Goal: Information Seeking & Learning: Check status

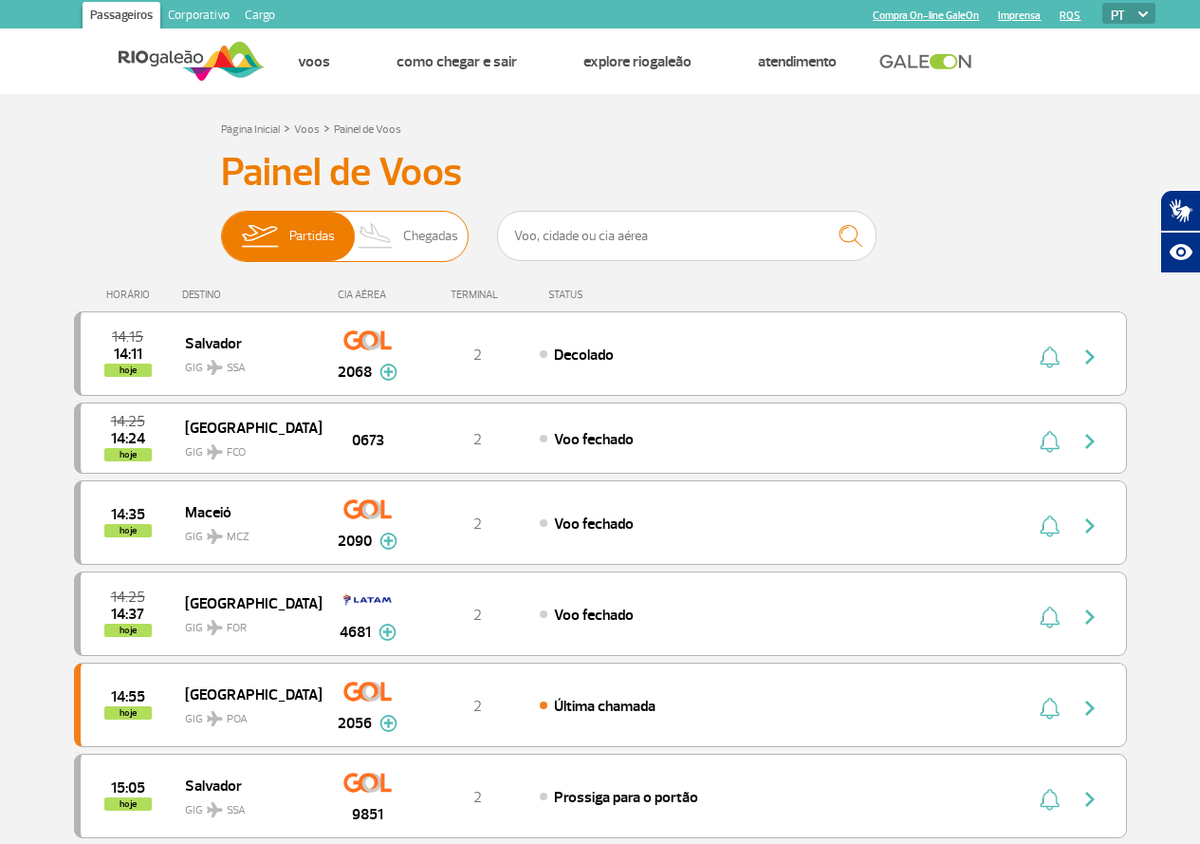
click at [410, 238] on span "Chegadas" at bounding box center [430, 236] width 55 height 49
click at [221, 227] on input "Partidas Chegadas" at bounding box center [221, 227] width 0 height 0
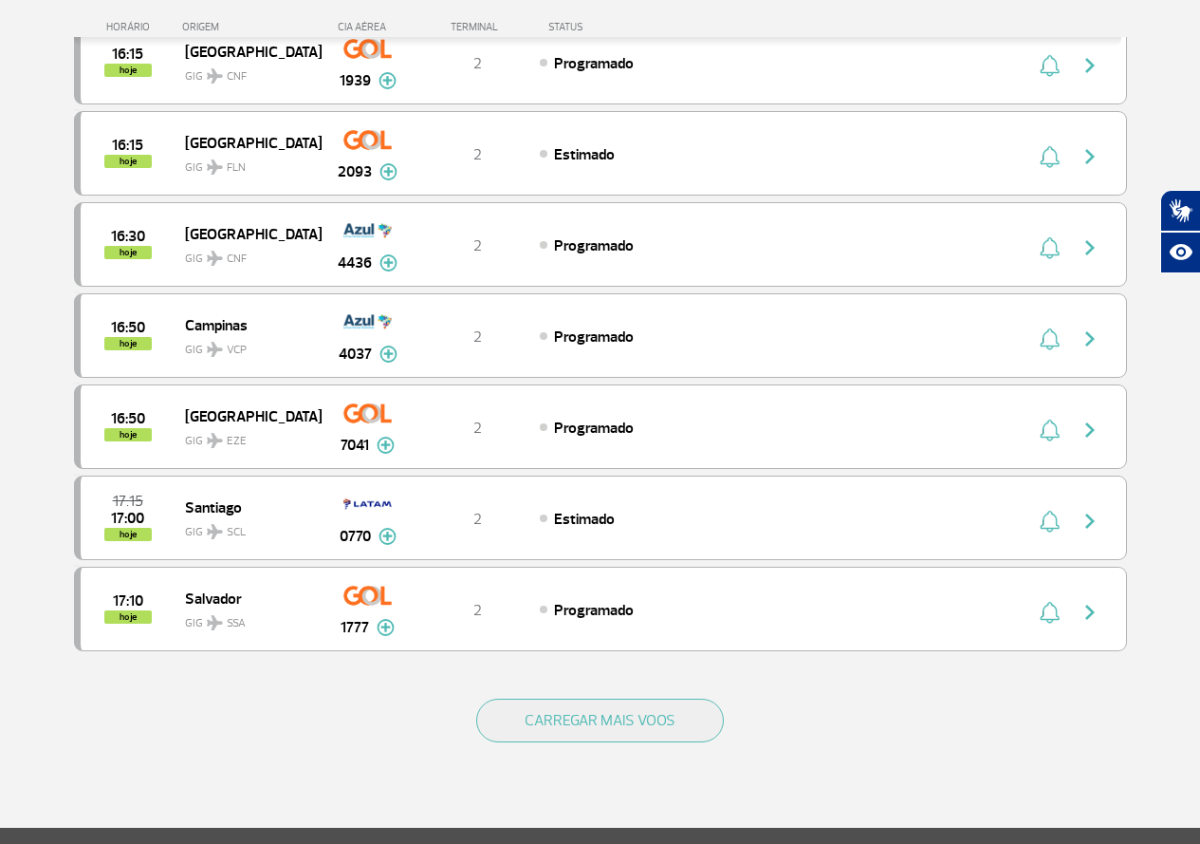
scroll to position [1518, 0]
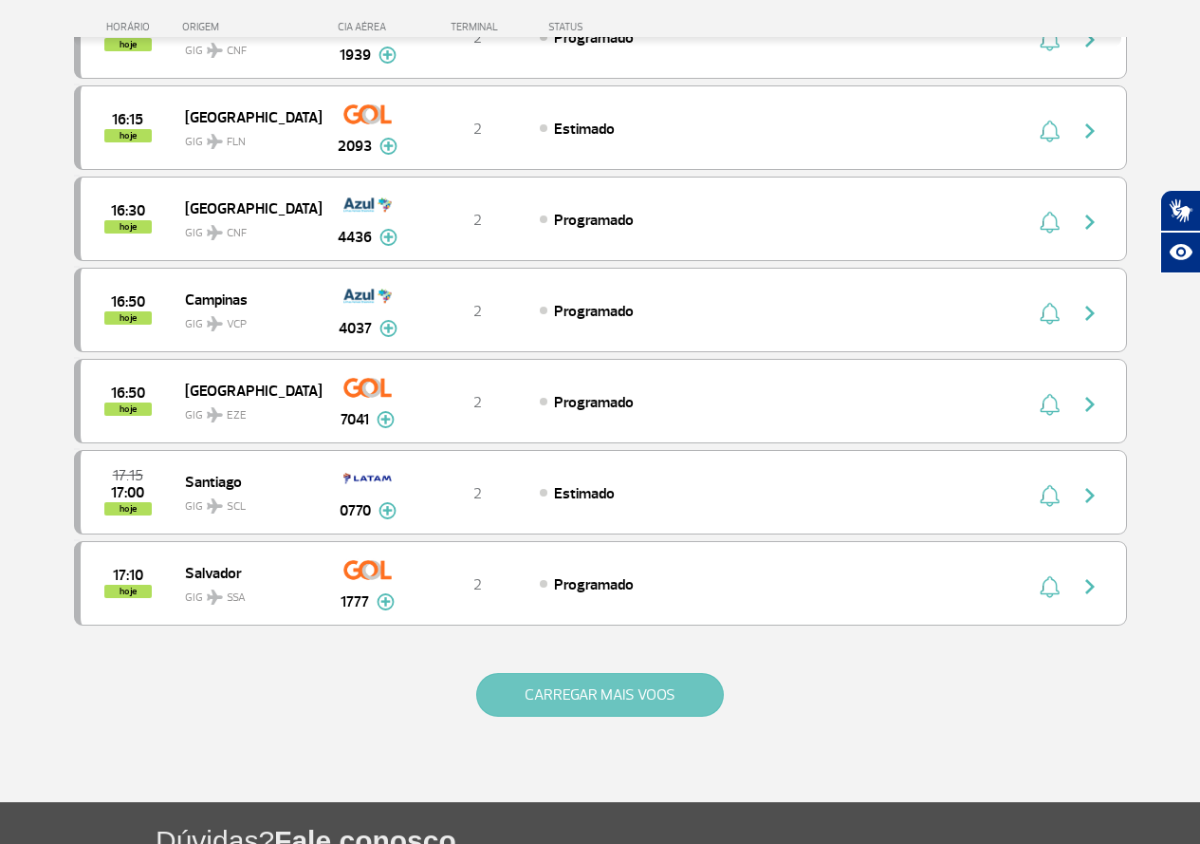
click at [619, 703] on button "CARREGAR MAIS VOOS" at bounding box center [600, 695] width 248 height 44
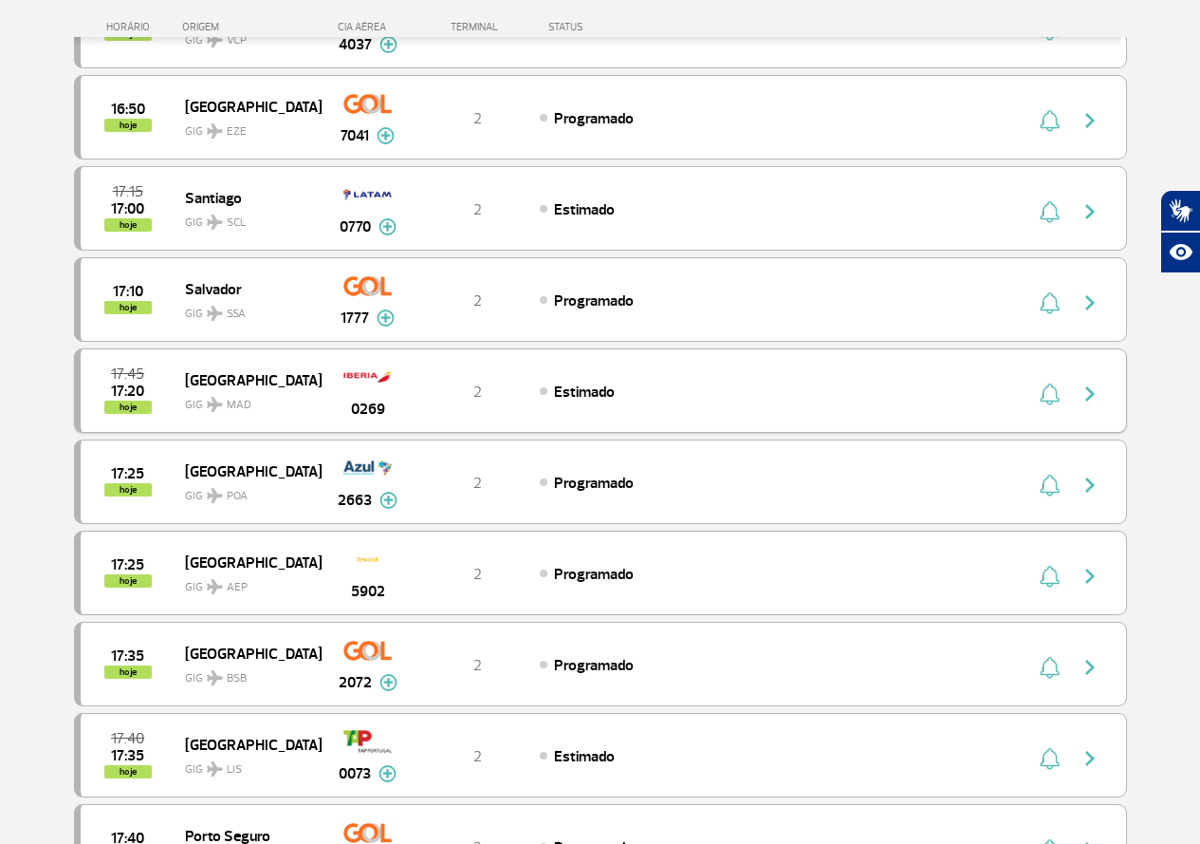
scroll to position [1803, 0]
click at [386, 381] on img at bounding box center [368, 376] width 48 height 32
click at [627, 380] on div "Estimado" at bounding box center [749, 390] width 419 height 21
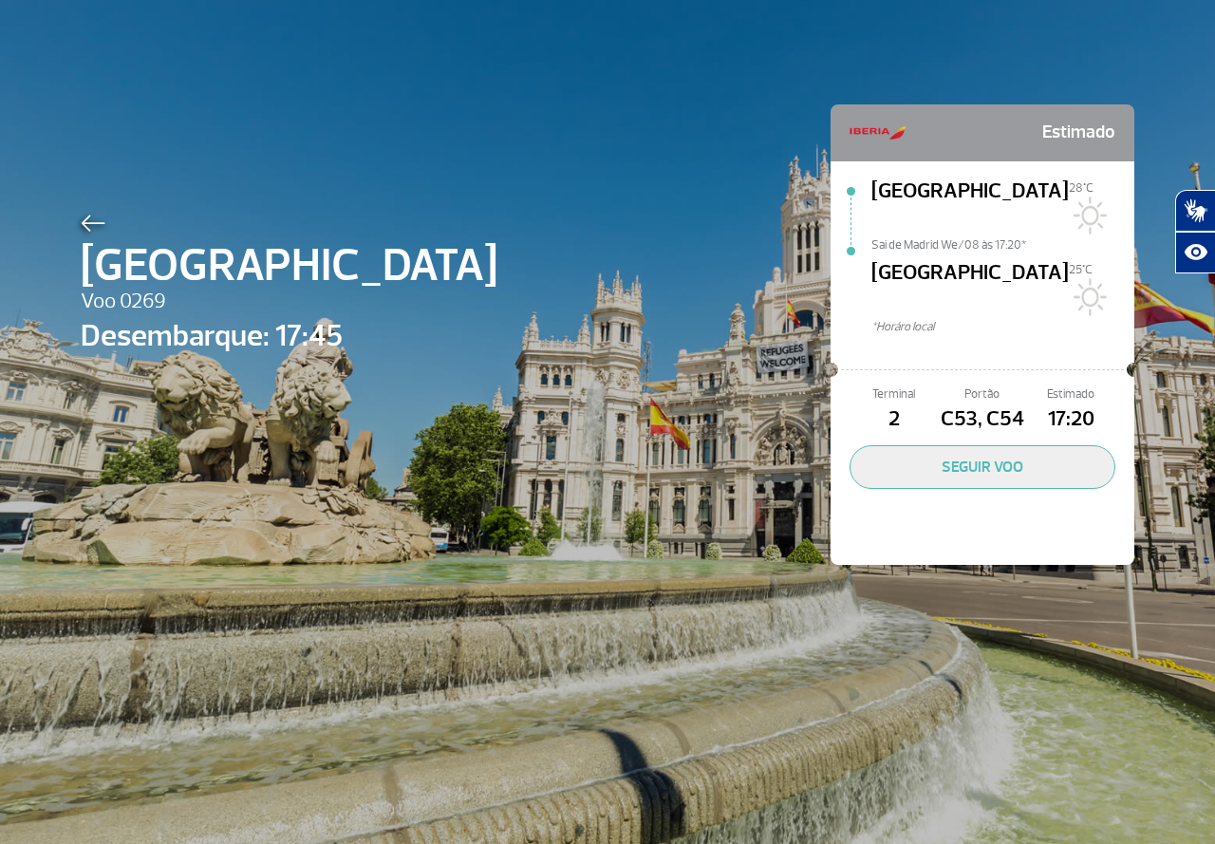
click at [958, 236] on span "Sai de Madrid We/08 às 17:20*" at bounding box center [1002, 242] width 263 height 13
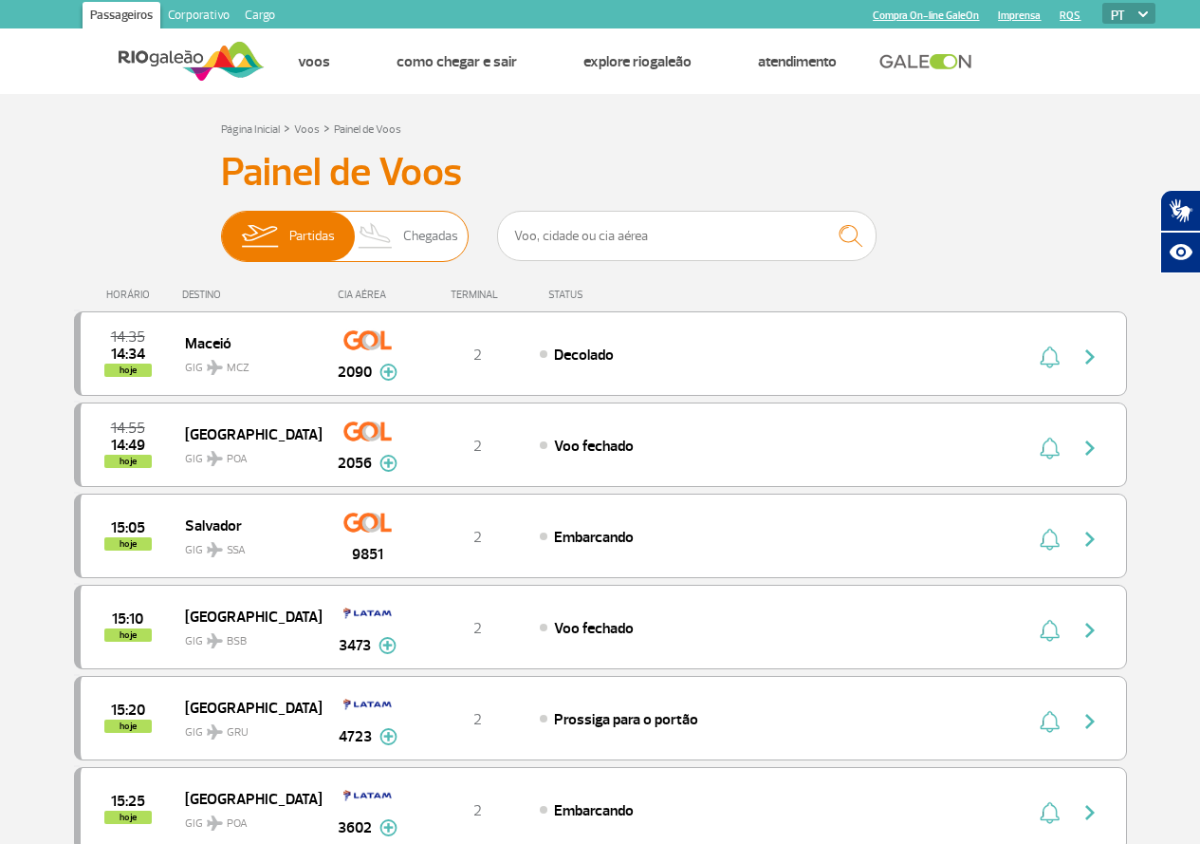
click at [395, 246] on img at bounding box center [376, 236] width 56 height 49
click at [221, 227] on input "Partidas Chegadas" at bounding box center [221, 227] width 0 height 0
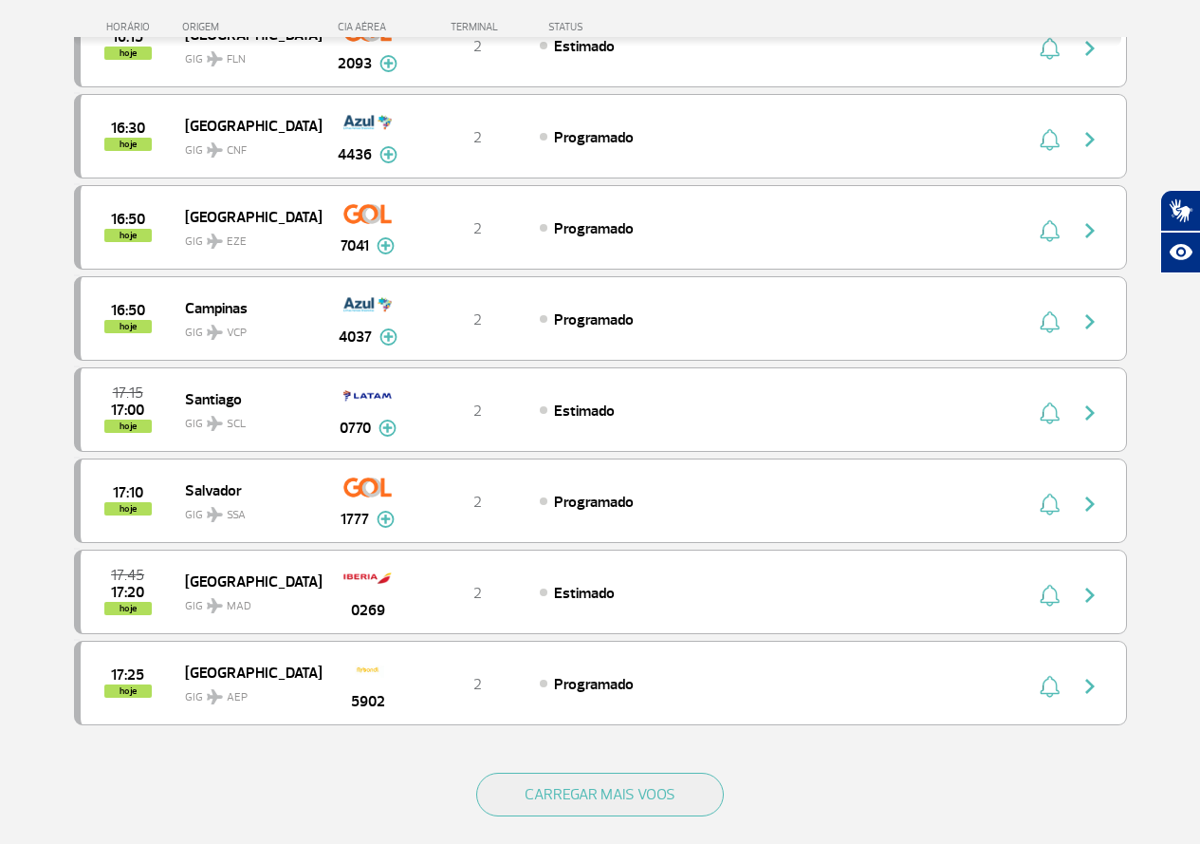
scroll to position [1423, 0]
